Goal: Task Accomplishment & Management: Manage account settings

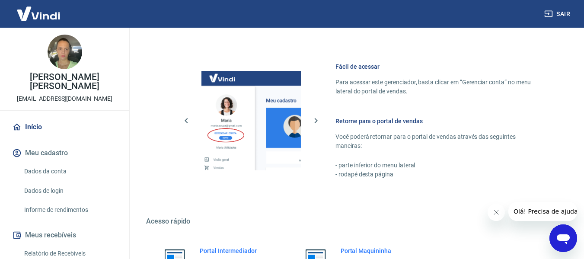
scroll to position [450, 0]
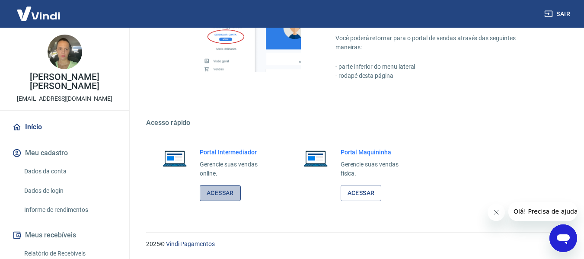
click at [233, 195] on link "Acessar" at bounding box center [220, 193] width 41 height 16
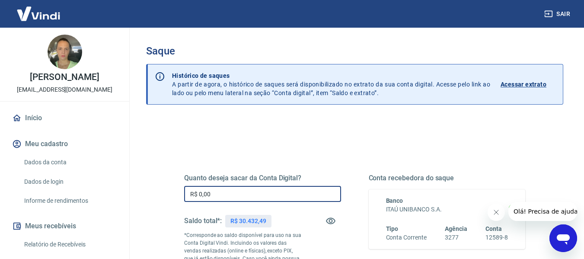
click at [283, 188] on input "R$ 0,00" at bounding box center [262, 194] width 157 height 16
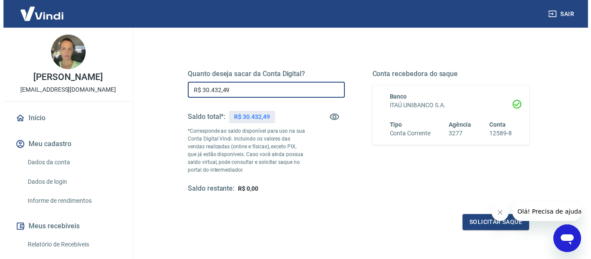
scroll to position [176, 0]
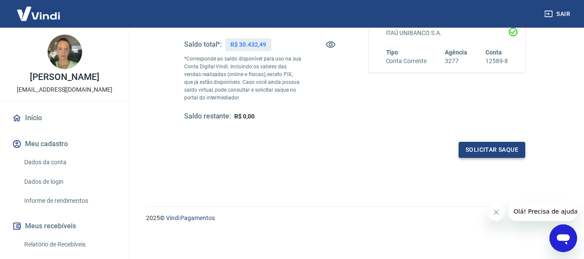
type input "R$ 30.432,49"
click at [485, 151] on button "Solicitar saque" at bounding box center [492, 150] width 67 height 16
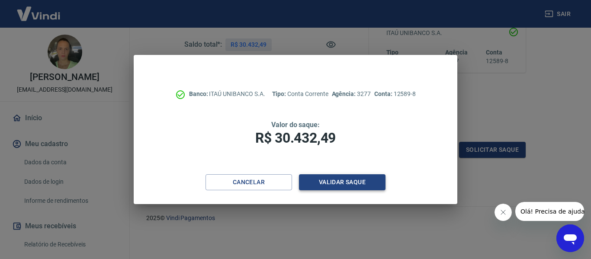
click at [374, 184] on button "Validar saque" at bounding box center [342, 182] width 86 height 16
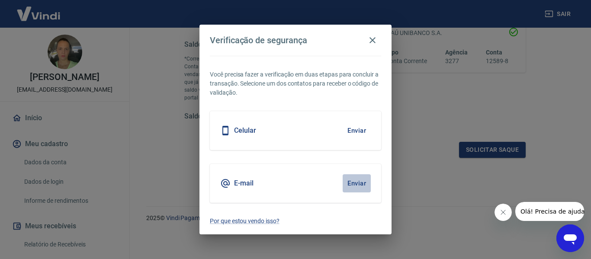
click at [358, 185] on button "Enviar" at bounding box center [356, 183] width 28 height 18
click at [356, 184] on button "Enviar" at bounding box center [356, 183] width 28 height 18
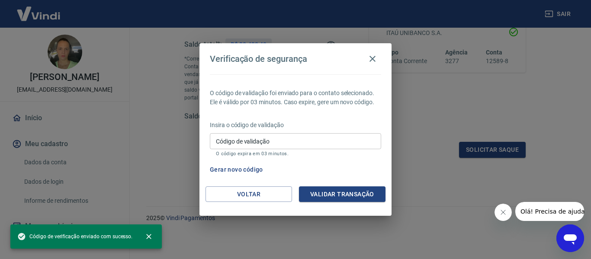
click at [288, 139] on input "Código de validação" at bounding box center [295, 141] width 171 height 16
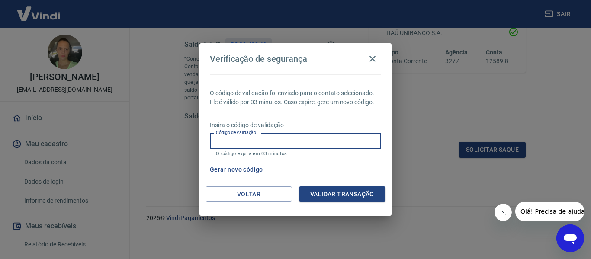
type input "8"
type input "933373"
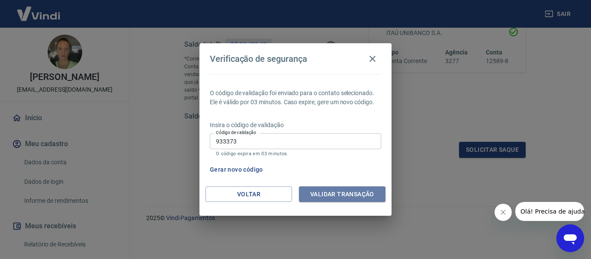
click at [324, 193] on button "Validar transação" at bounding box center [342, 194] width 86 height 16
